Goal: Task Accomplishment & Management: Use online tool/utility

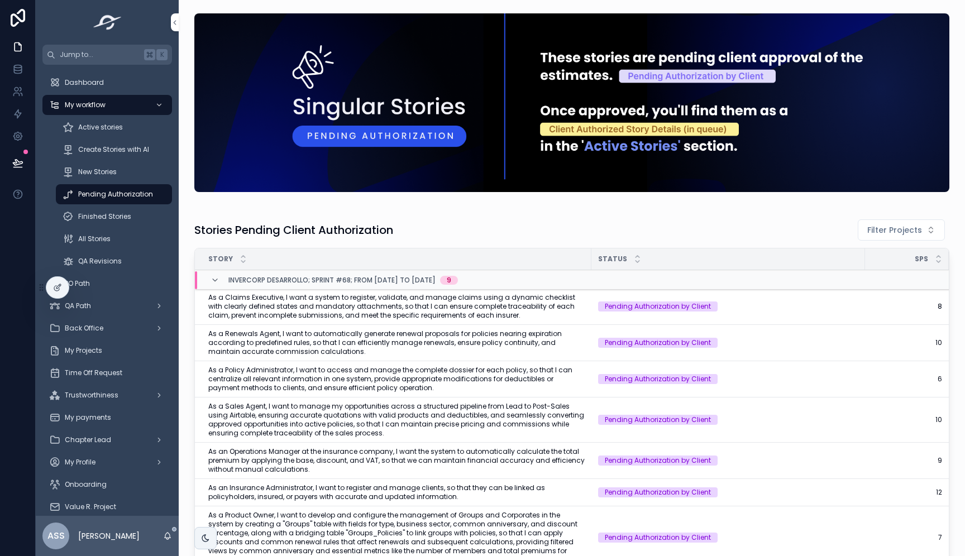
scroll to position [0, 132]
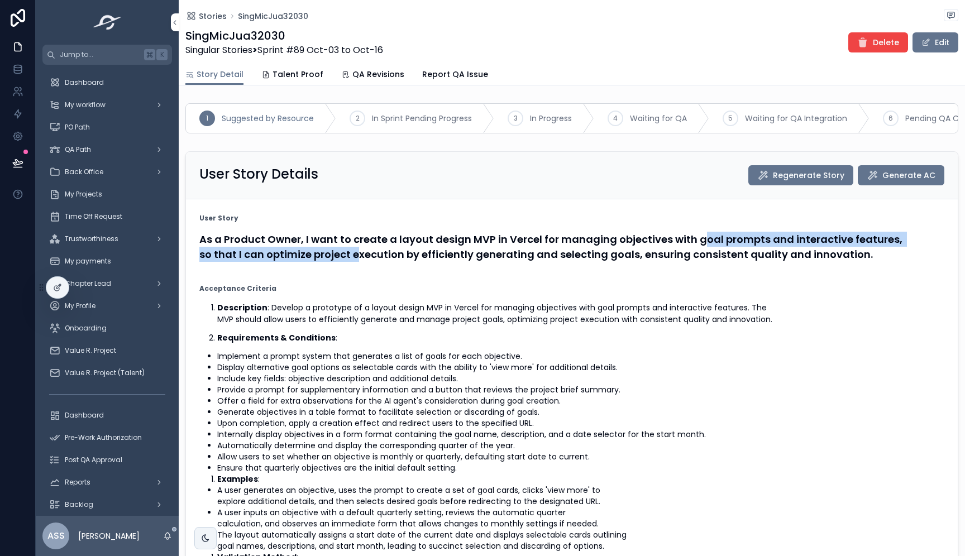
drag, startPoint x: 699, startPoint y: 249, endPoint x: 353, endPoint y: 265, distance: 346.2
click at [353, 262] on h4 "As a Product Owner, I want to create a layout design MVP in Vercel for managing…" at bounding box center [571, 247] width 745 height 30
click at [114, 106] on div "My workflow" at bounding box center [107, 105] width 116 height 18
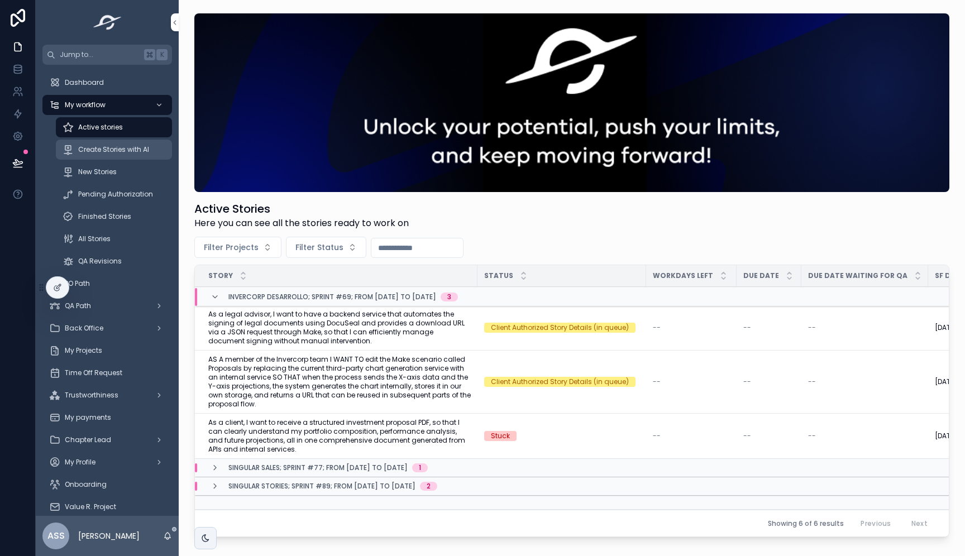
click at [126, 145] on span "Create Stories with AI" at bounding box center [113, 149] width 71 height 9
